Goal: Task Accomplishment & Management: Manage account settings

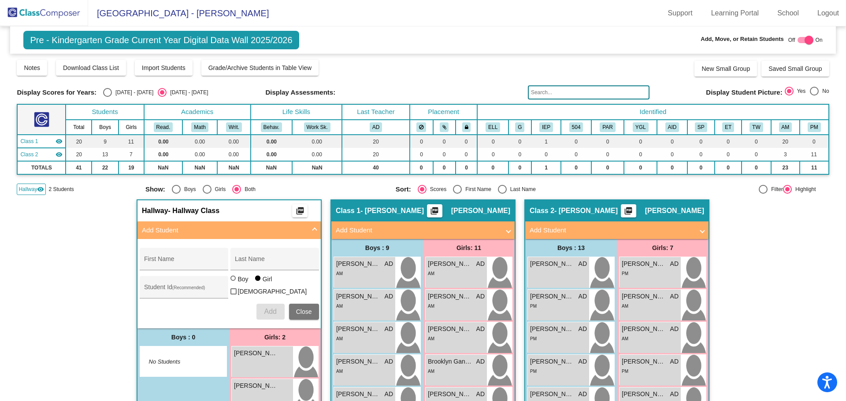
click at [49, 11] on img at bounding box center [44, 13] width 88 height 26
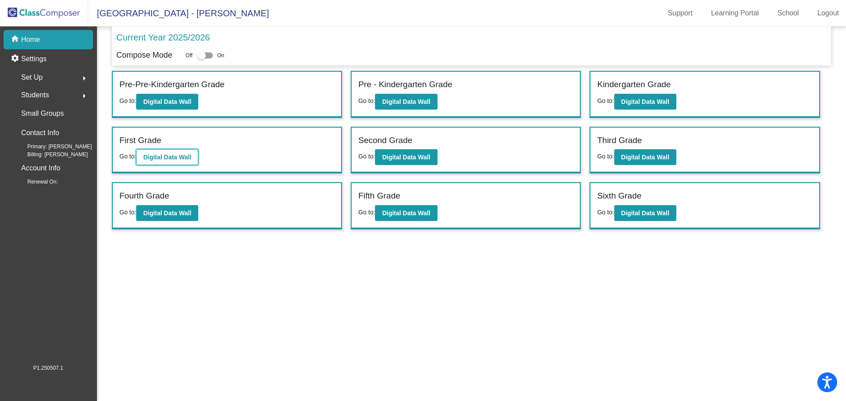
click at [185, 158] on b "Digital Data Wall" at bounding box center [167, 157] width 48 height 7
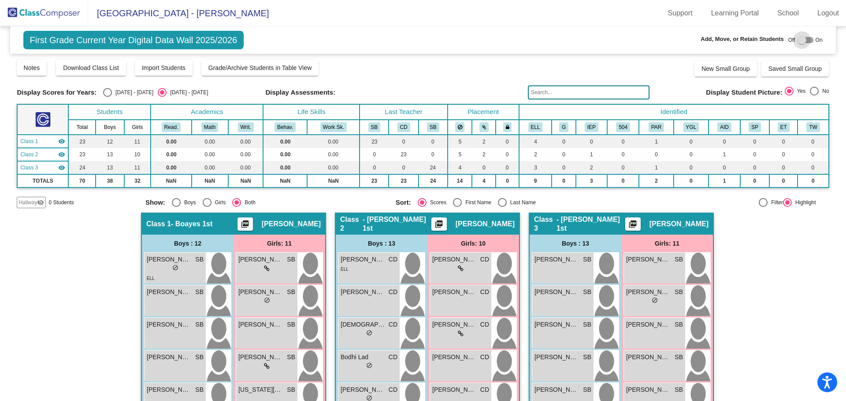
click at [797, 40] on div at bounding box center [801, 40] width 9 height 9
checkbox input "true"
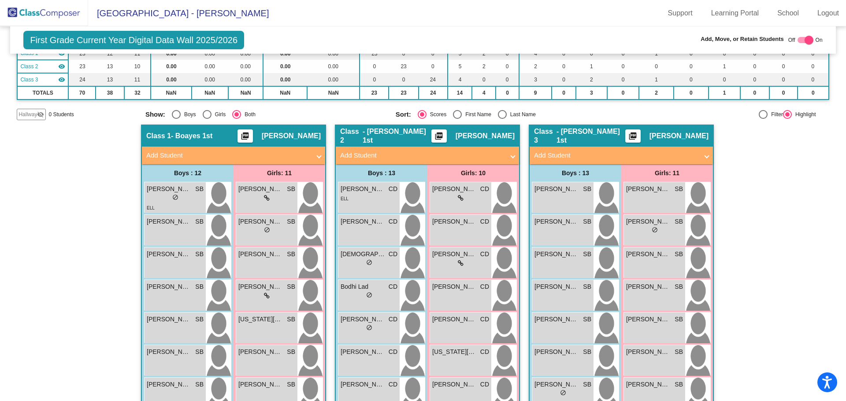
scroll to position [44, 0]
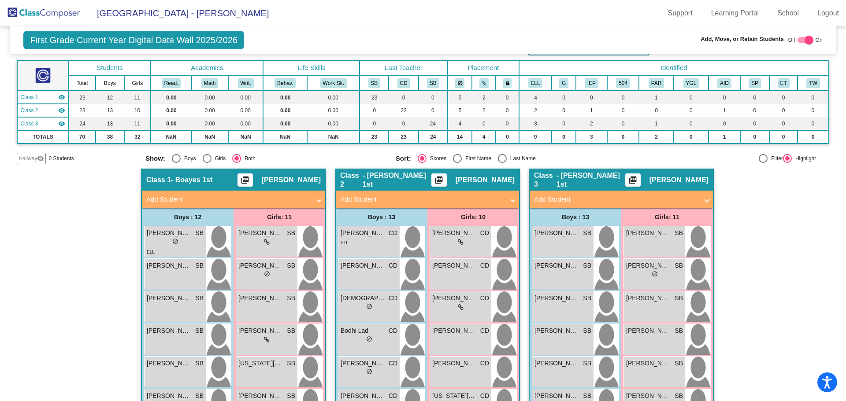
click at [35, 157] on span "Hallway" at bounding box center [28, 159] width 19 height 8
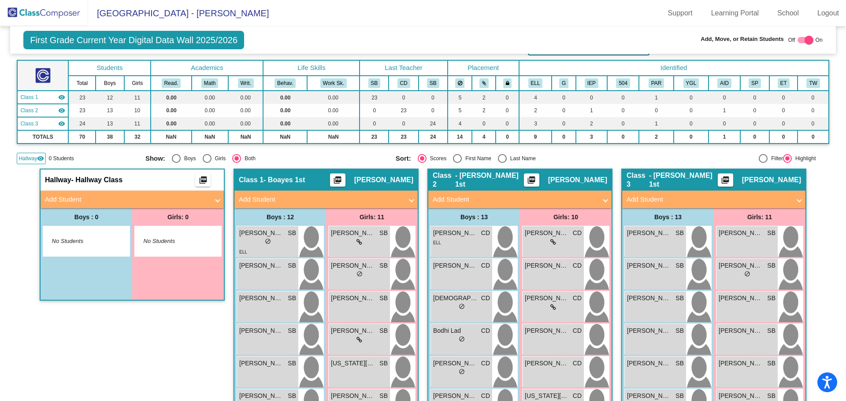
click at [67, 198] on mat-panel-title "Add Student" at bounding box center [127, 200] width 164 height 10
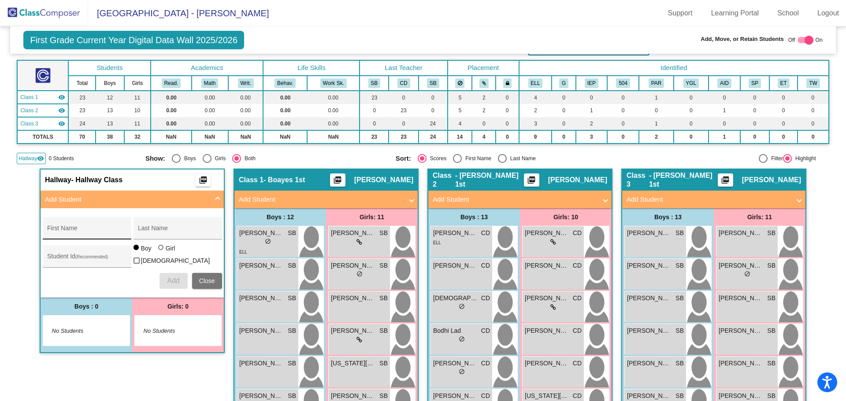
click at [87, 228] on input "First Name" at bounding box center [86, 231] width 79 height 7
type input "August"
type input "[PERSON_NAME]"
click at [177, 279] on span "Add" at bounding box center [173, 280] width 12 height 7
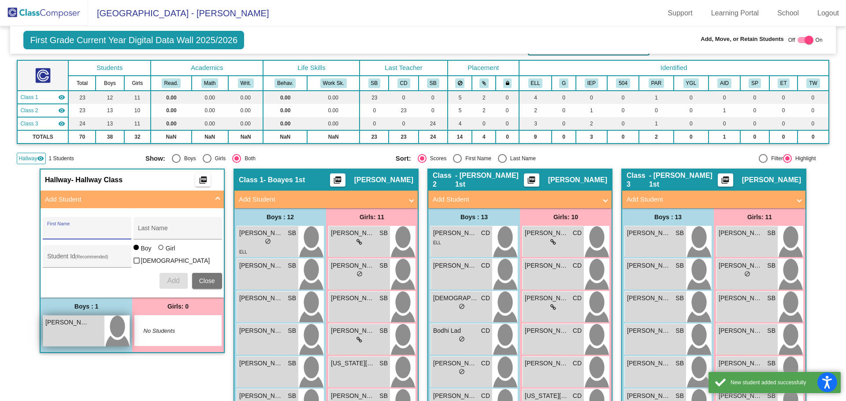
click at [82, 337] on div "[PERSON_NAME] lock do_not_disturb_alt" at bounding box center [73, 331] width 61 height 31
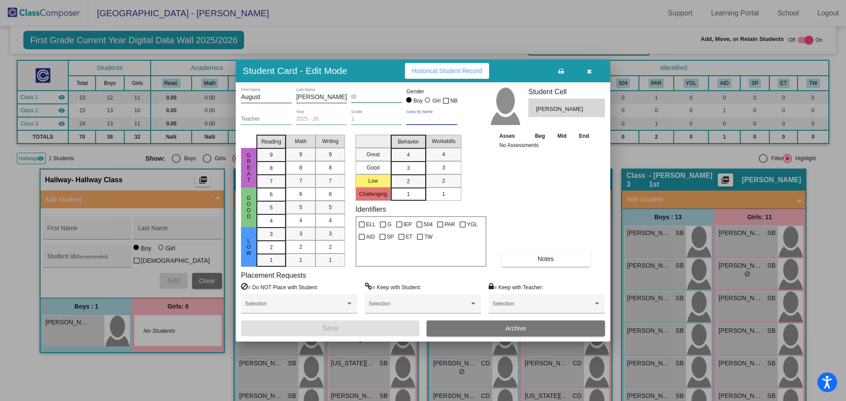
click at [418, 118] on input "Goes by Name" at bounding box center [431, 119] width 51 height 6
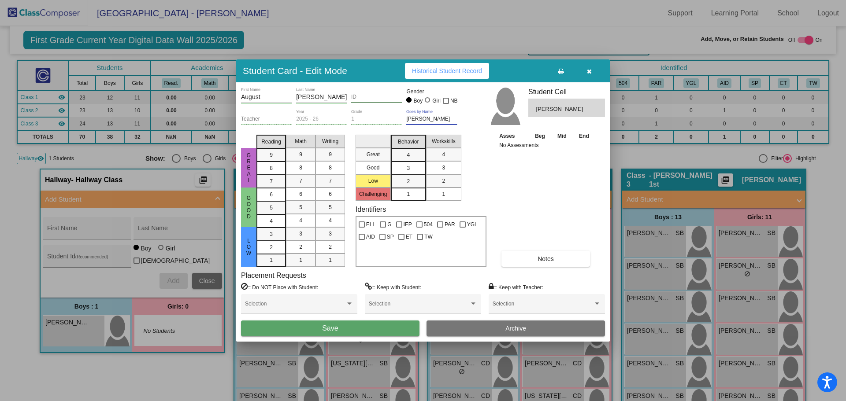
type input "[PERSON_NAME]"
click at [343, 329] on button "Save" at bounding box center [330, 329] width 178 height 16
